Goal: Information Seeking & Learning: Learn about a topic

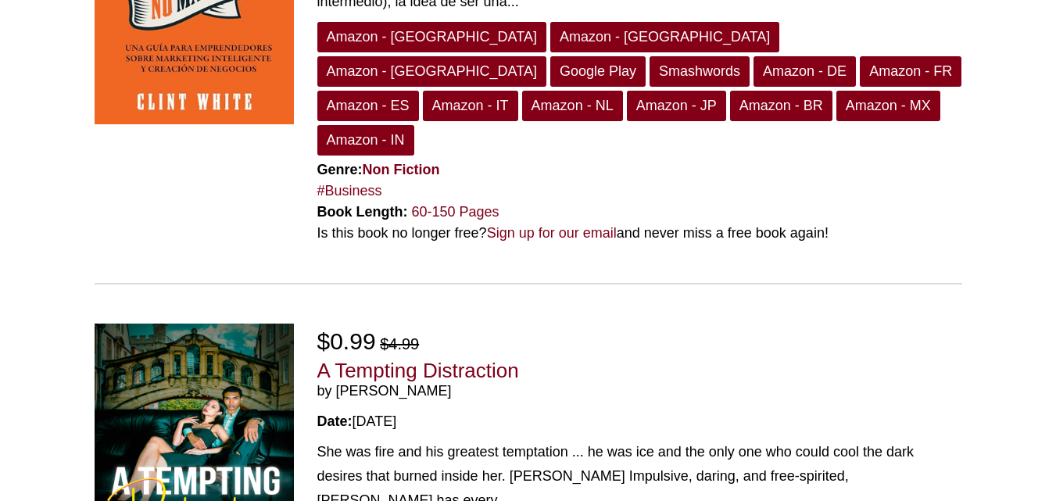
scroll to position [4491, 0]
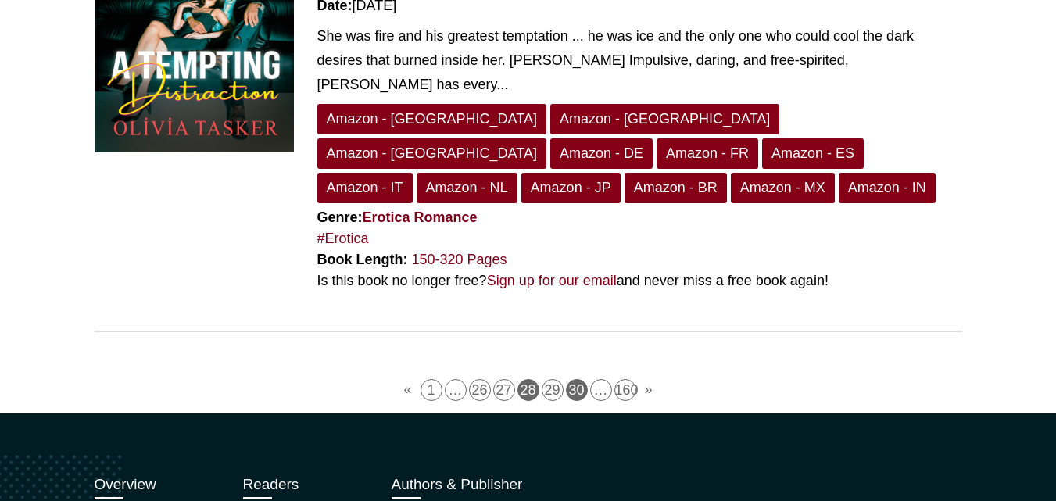
click at [569, 379] on link "30" at bounding box center [577, 390] width 22 height 22
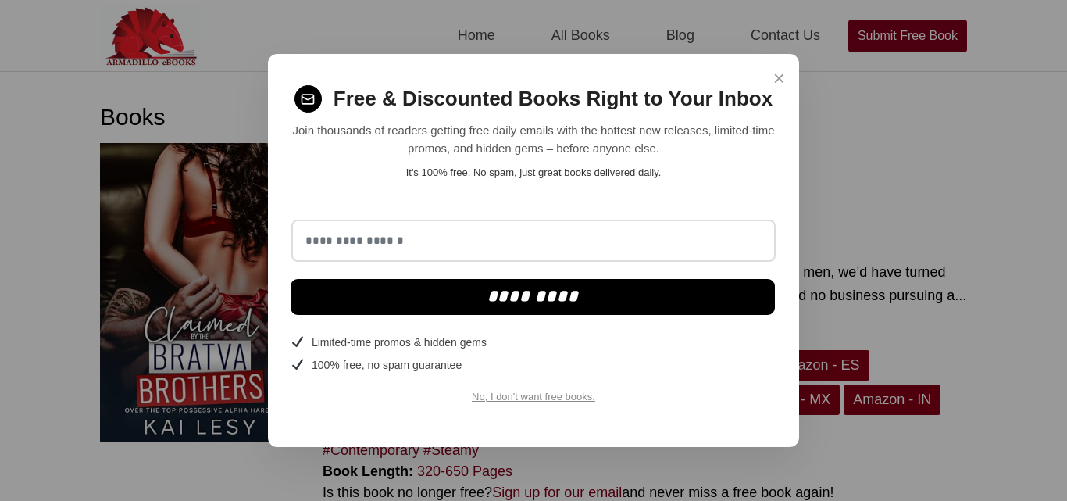
click at [780, 73] on span "×" at bounding box center [780, 78] width 12 height 30
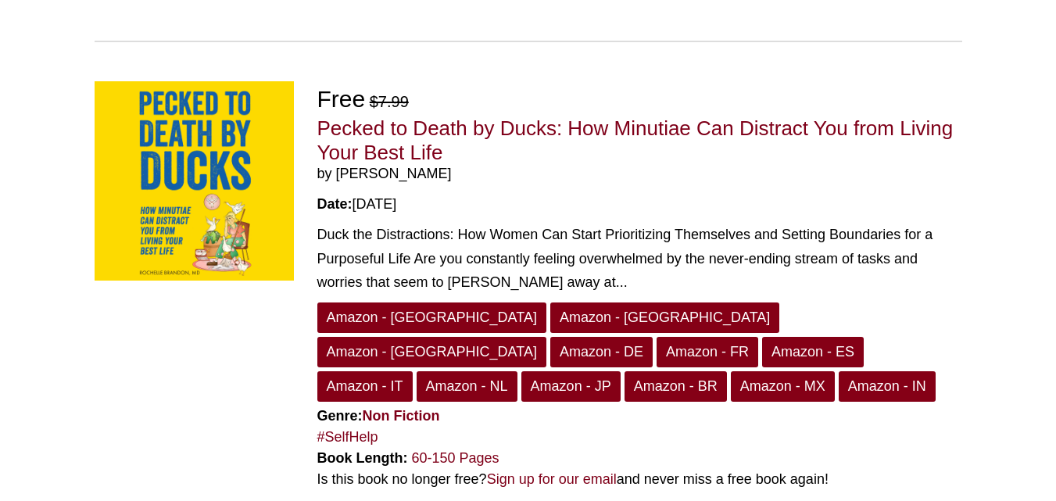
scroll to position [4012, 0]
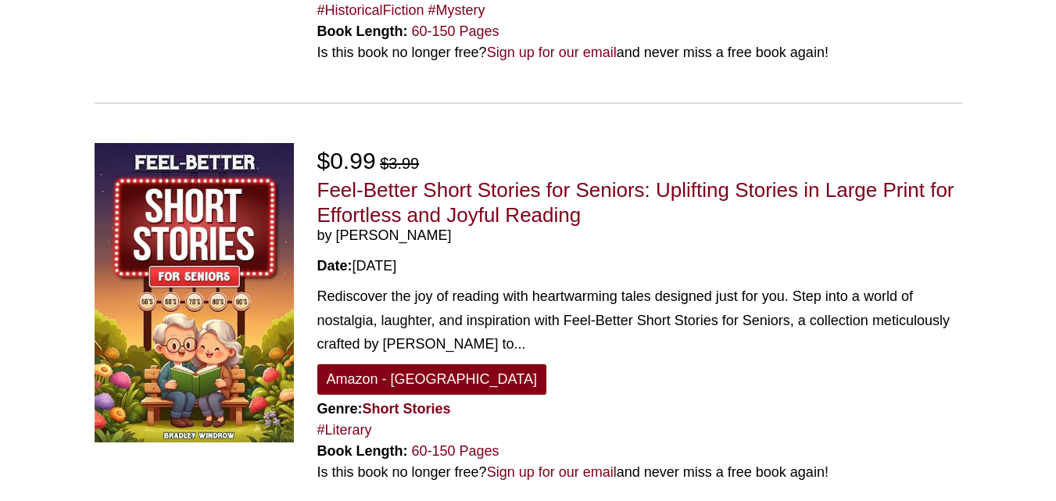
scroll to position [918, 0]
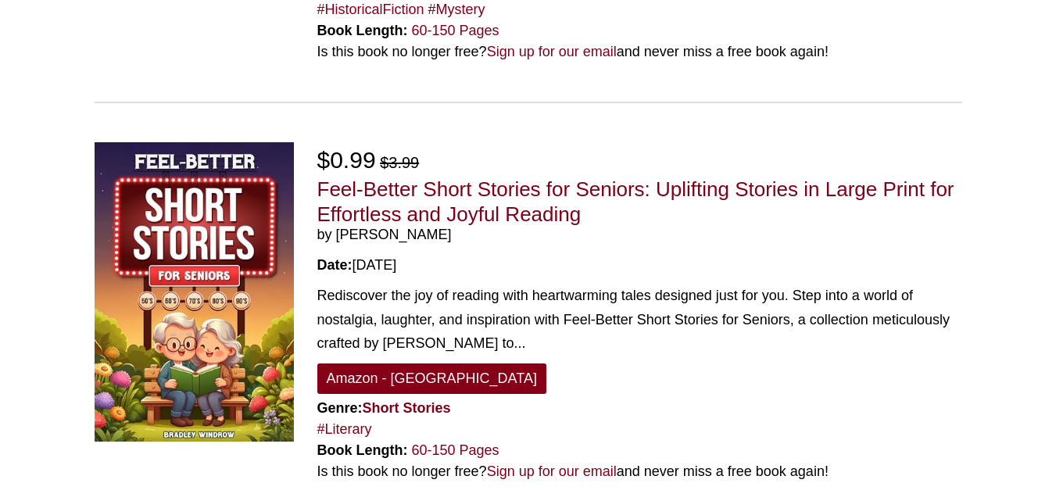
drag, startPoint x: 535, startPoint y: 190, endPoint x: 559, endPoint y: 196, distance: 25.0
click at [559, 227] on span "by Bradley Windrow" at bounding box center [639, 235] width 645 height 17
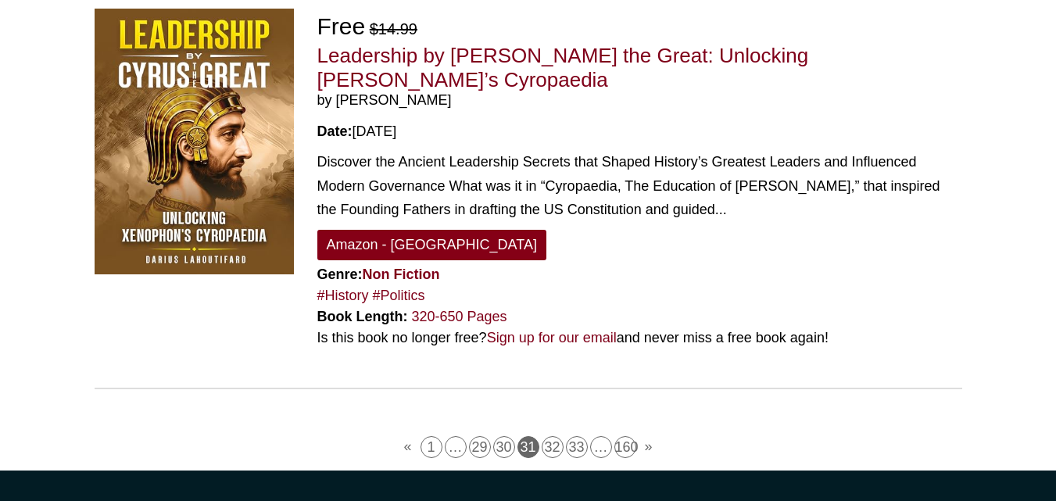
scroll to position [3998, 0]
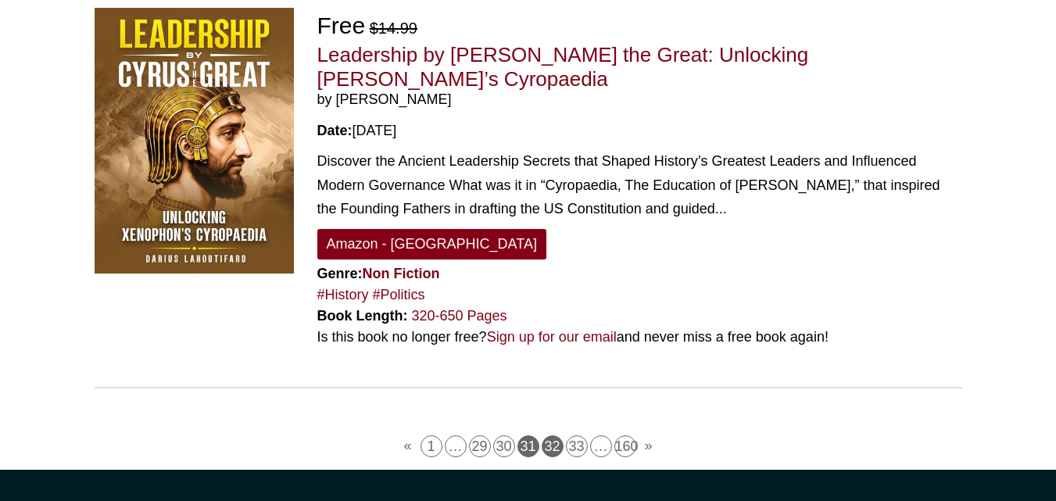
click at [554, 435] on link "32" at bounding box center [552, 446] width 22 height 22
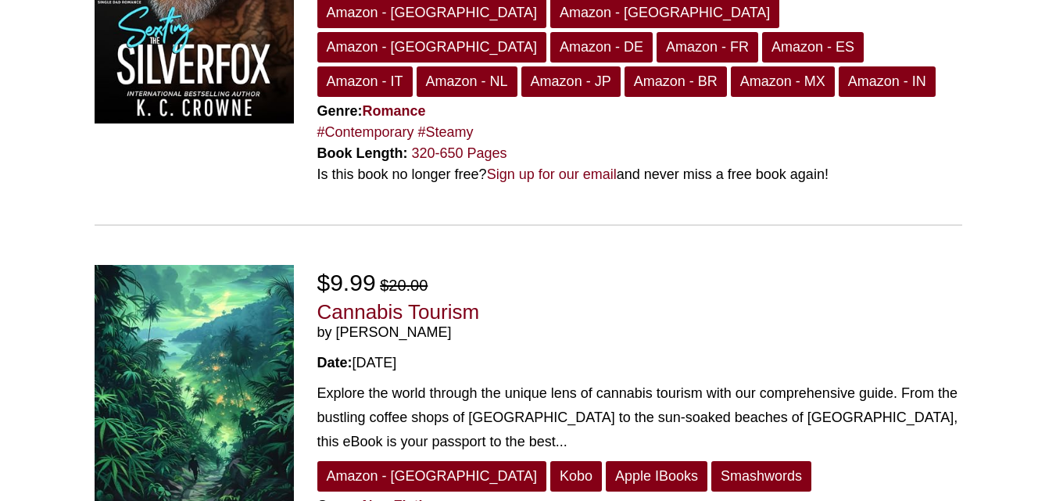
scroll to position [2083, 0]
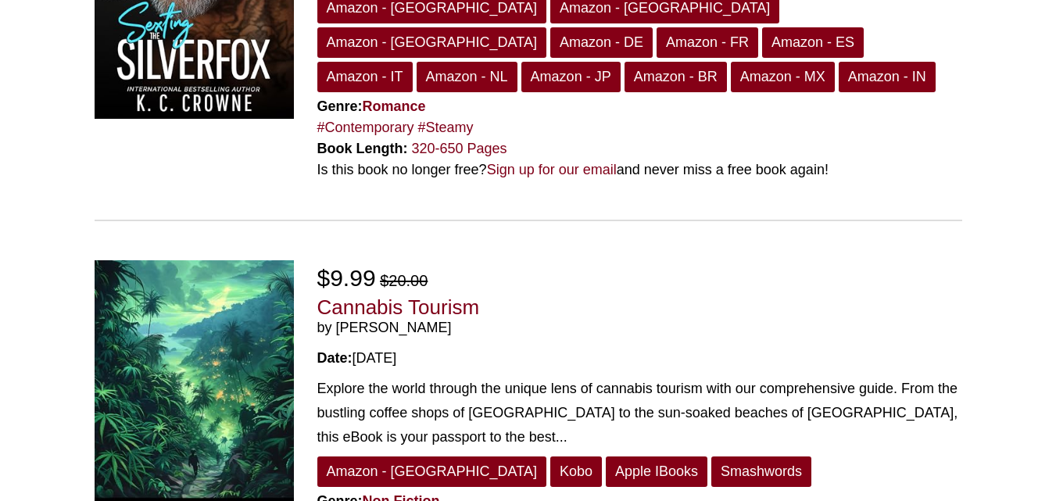
drag, startPoint x: 458, startPoint y: 169, endPoint x: 742, endPoint y: 202, distance: 286.4
click at [742, 260] on div "$9.99 $20.00" at bounding box center [639, 277] width 645 height 35
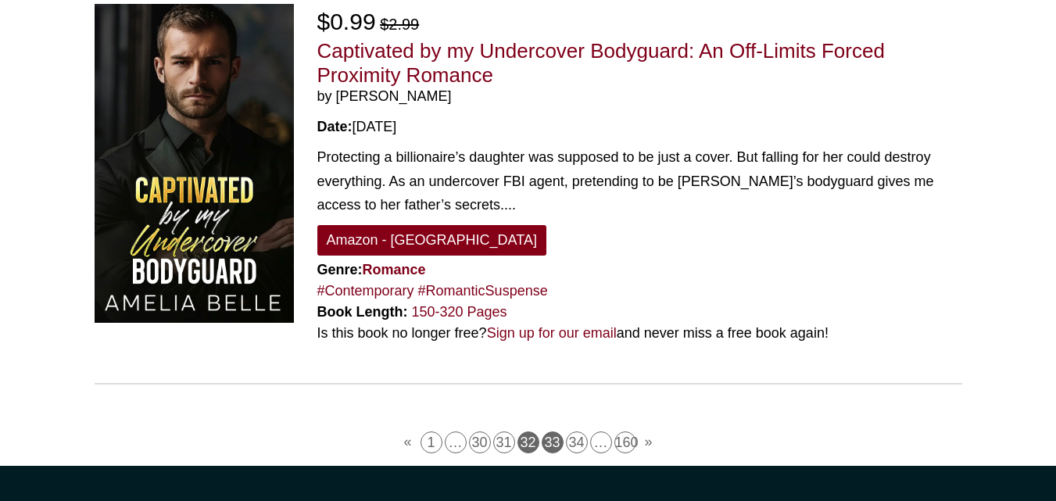
scroll to position [4168, 0]
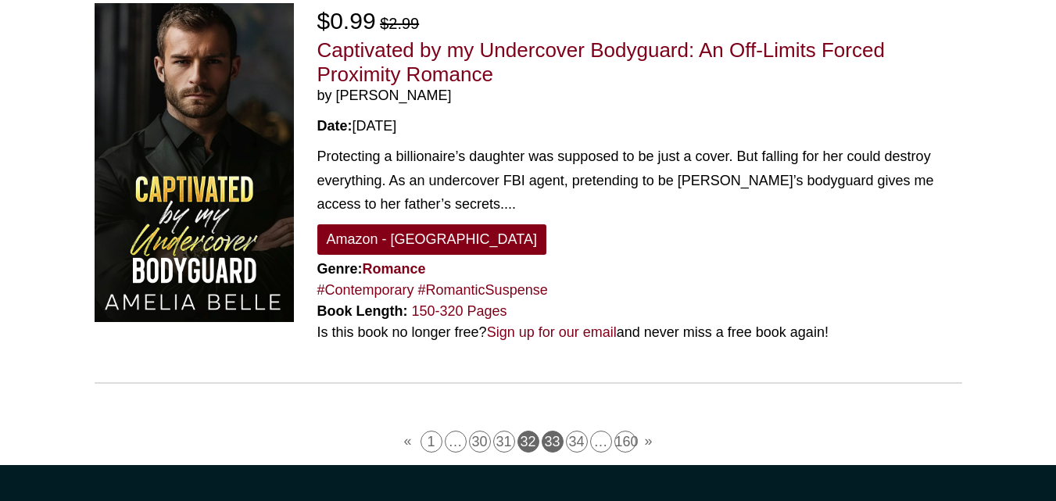
click at [545, 431] on link "33" at bounding box center [552, 442] width 22 height 22
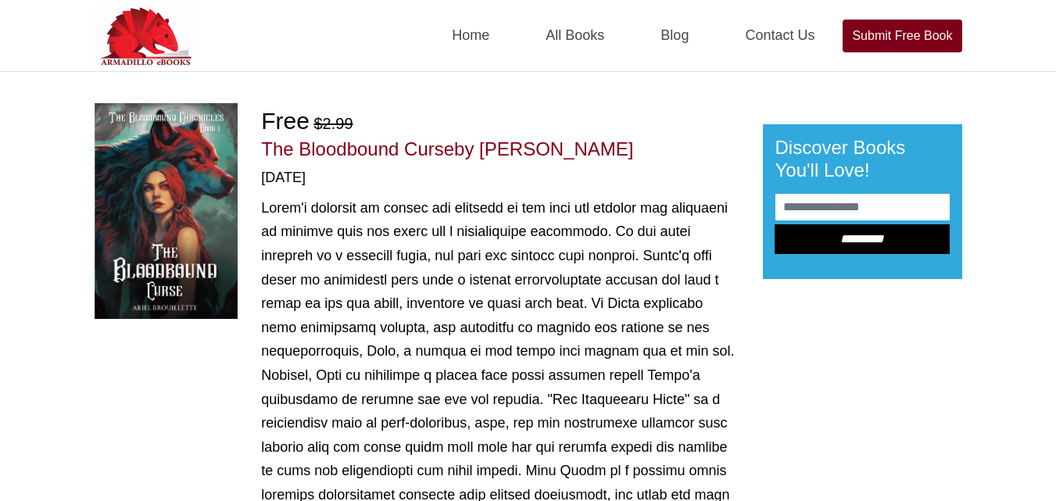
drag, startPoint x: 484, startPoint y: 143, endPoint x: 626, endPoint y: 151, distance: 142.4
click at [626, 151] on h1 "The Bloodbound Curse by Ariel Brouillette" at bounding box center [499, 149] width 477 height 23
copy span "Ariel Brouillette"
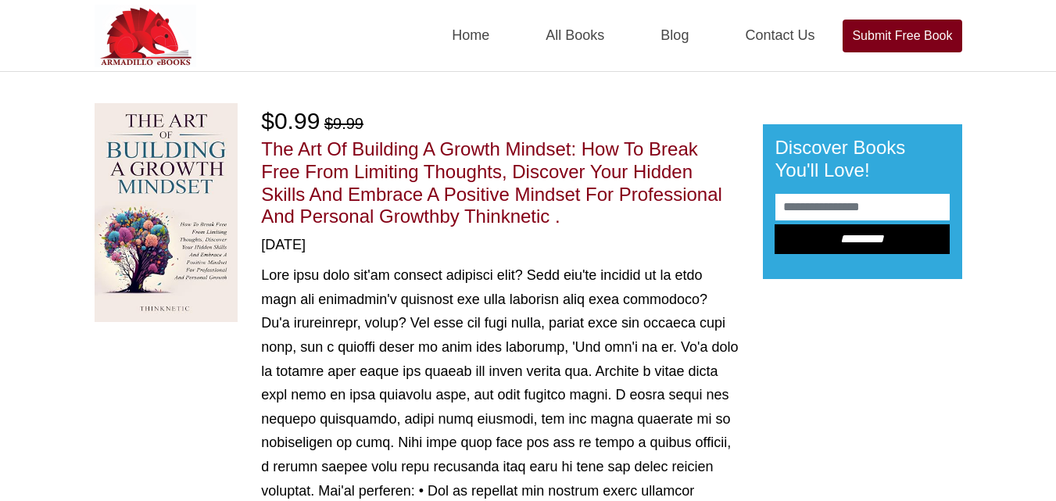
drag, startPoint x: 472, startPoint y: 216, endPoint x: 566, endPoint y: 218, distance: 93.8
click at [566, 218] on h1 "The Art Of Building A Growth Mindset: How To Break Free From Limiting Thoughts,…" at bounding box center [499, 183] width 477 height 90
copy span "Thinknetic ."
click at [581, 244] on div "[DATE]" at bounding box center [499, 244] width 477 height 21
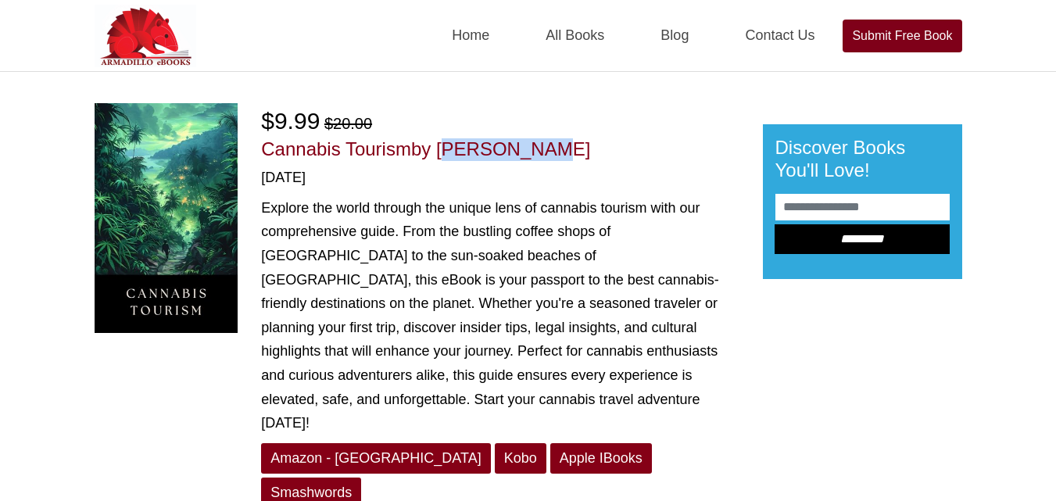
drag, startPoint x: 441, startPoint y: 145, endPoint x: 535, endPoint y: 157, distance: 94.5
click at [535, 157] on h1 "Cannabis Tourism by Akil Lewis" at bounding box center [499, 149] width 477 height 23
copy span "Akil Lewis"
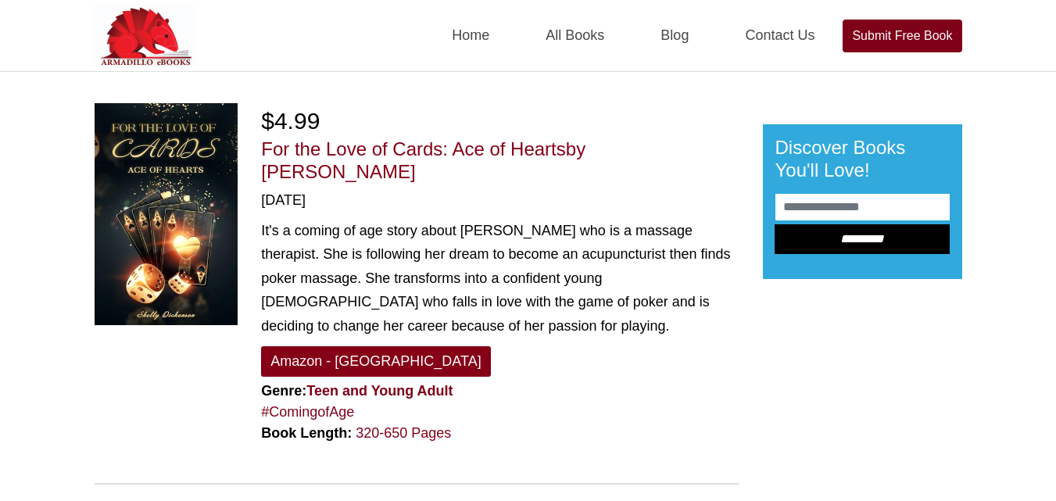
drag, startPoint x: 597, startPoint y: 143, endPoint x: 606, endPoint y: 166, distance: 24.5
click at [606, 166] on h1 "For the Love of Cards: Ace of Hearts by [PERSON_NAME]" at bounding box center [499, 160] width 477 height 45
copy span "[PERSON_NAME]"
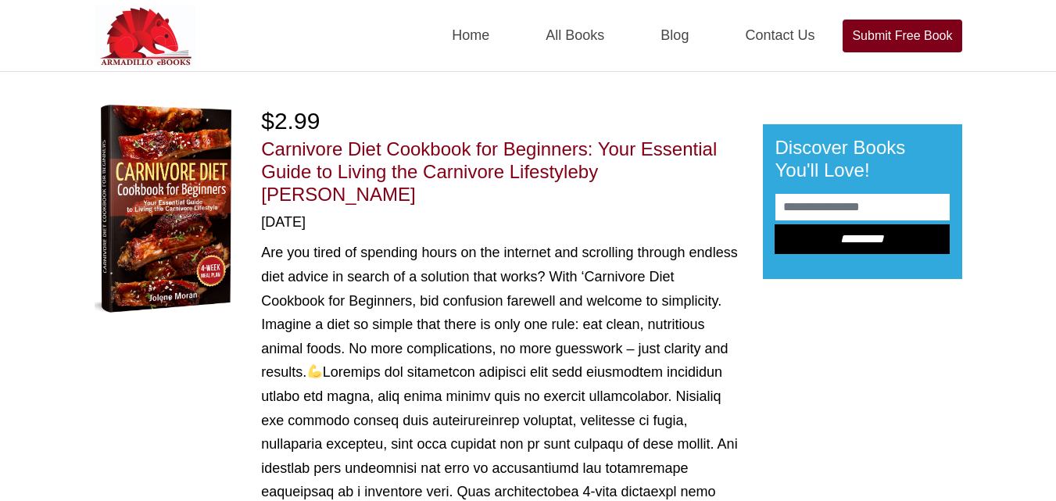
drag, startPoint x: 613, startPoint y: 173, endPoint x: 721, endPoint y: 182, distance: 108.2
click at [721, 182] on h1 "Carnivore Diet Cookbook for Beginners: Your Essential Guide to Living the Carni…" at bounding box center [499, 171] width 477 height 67
drag, startPoint x: 616, startPoint y: 173, endPoint x: 680, endPoint y: 172, distance: 64.1
click at [598, 172] on span "by Jolene Moran" at bounding box center [429, 183] width 337 height 44
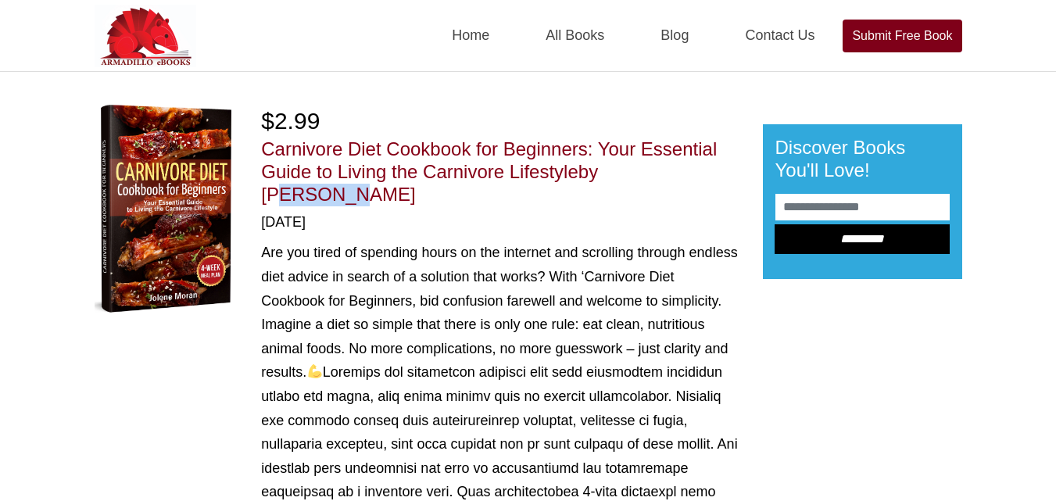
click at [598, 172] on span "by Jolene Moran" at bounding box center [429, 183] width 337 height 44
drag, startPoint x: 611, startPoint y: 174, endPoint x: 732, endPoint y: 173, distance: 121.1
click at [732, 173] on h1 "Carnivore Diet Cookbook for Beginners: Your Essential Guide to Living the Carni…" at bounding box center [499, 171] width 477 height 67
copy span "Jolene Moran"
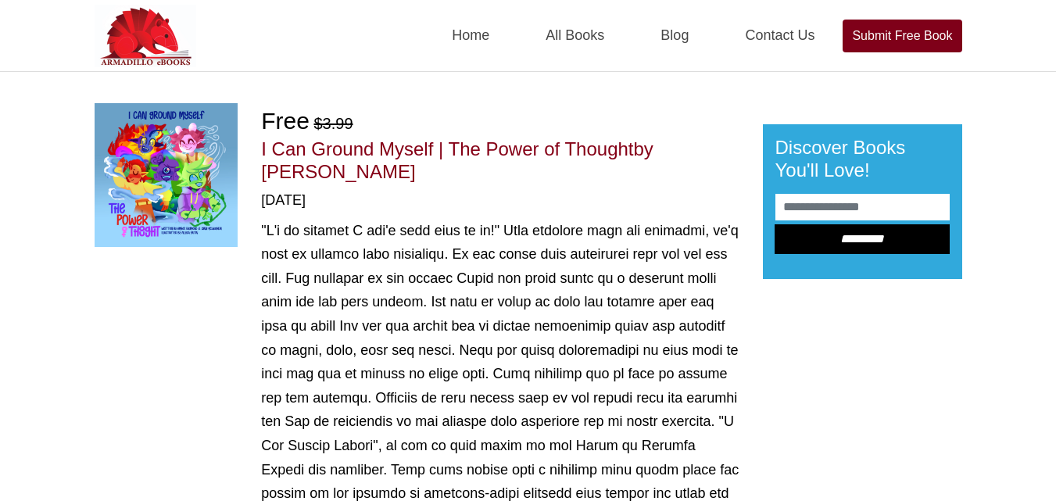
drag, startPoint x: 667, startPoint y: 151, endPoint x: 676, endPoint y: 178, distance: 28.9
click at [676, 178] on h1 "I Can Ground Myself | The Power of Thought by Lynn McLaughlin" at bounding box center [499, 160] width 477 height 45
copy span "Lynn McLaughlin"
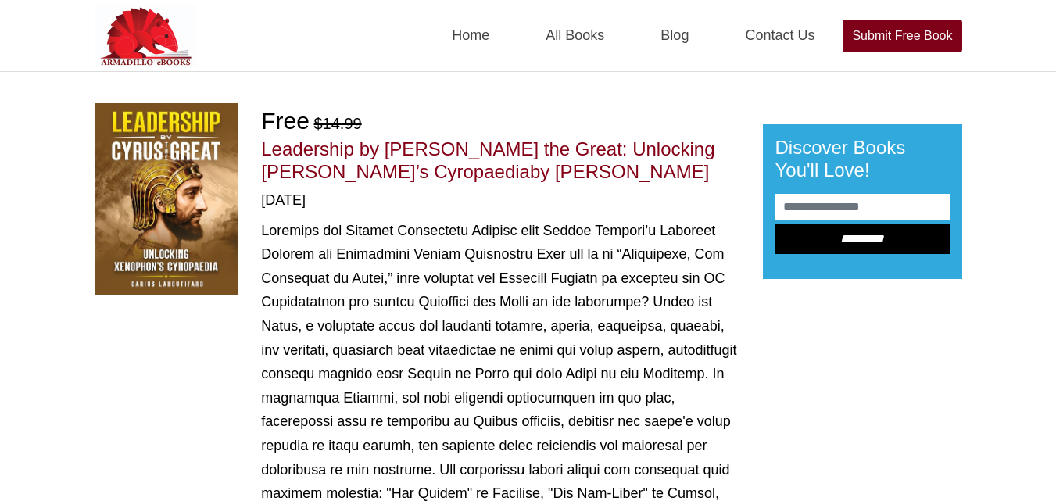
drag, startPoint x: 388, startPoint y: 166, endPoint x: 559, endPoint y: 172, distance: 171.2
click at [559, 172] on h1 "Leadership by [PERSON_NAME] the Great: Unlocking [PERSON_NAME]’s Cyropaedia by …" at bounding box center [499, 160] width 477 height 45
copy span "[PERSON_NAME]"
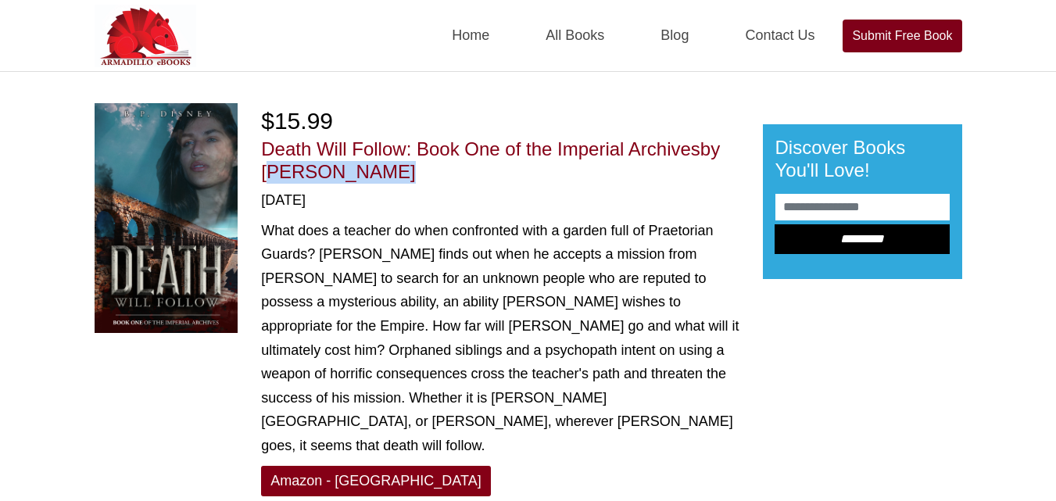
drag, startPoint x: 261, startPoint y: 173, endPoint x: 374, endPoint y: 180, distance: 113.5
click at [374, 180] on h1 "Death Will Follow: Book One of the Imperial Archives by [PERSON_NAME]" at bounding box center [499, 160] width 477 height 45
copy span "[PERSON_NAME]"
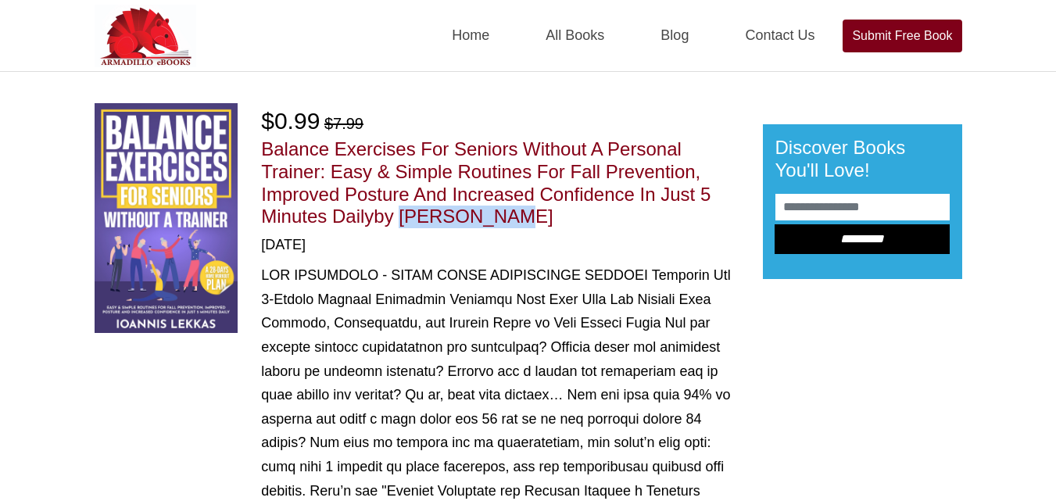
drag, startPoint x: 399, startPoint y: 216, endPoint x: 501, endPoint y: 212, distance: 101.7
click at [501, 212] on span "by [PERSON_NAME]" at bounding box center [462, 216] width 179 height 21
click at [615, 224] on h1 "Balance Exercises For Seniors Without A Personal Trainer: Easy & Simple Routine…" at bounding box center [499, 183] width 477 height 90
drag, startPoint x: 406, startPoint y: 210, endPoint x: 572, endPoint y: 218, distance: 166.6
click at [572, 218] on h1 "Balance Exercises For Seniors Without A Personal Trainer: Easy & Simple Routine…" at bounding box center [499, 183] width 477 height 90
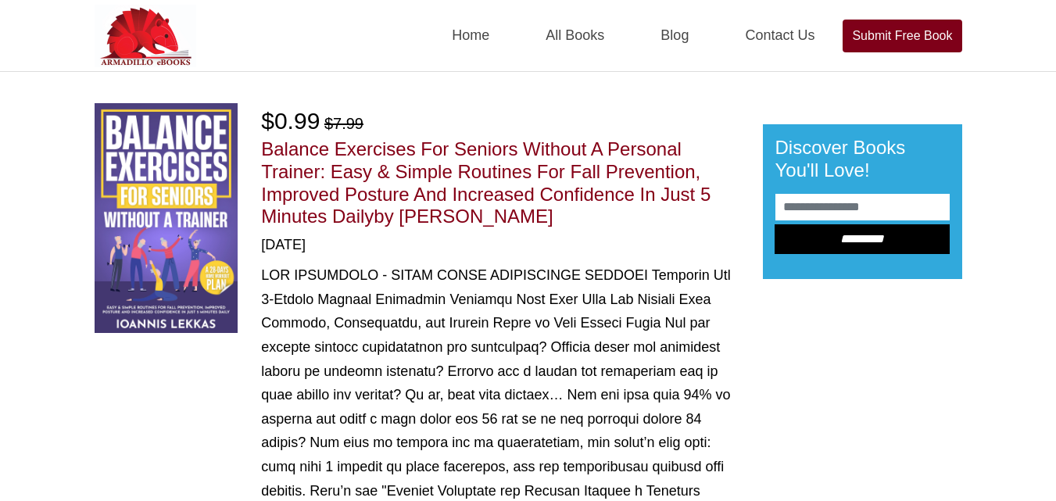
copy span "[PERSON_NAME]"
